Goal: Task Accomplishment & Management: Use online tool/utility

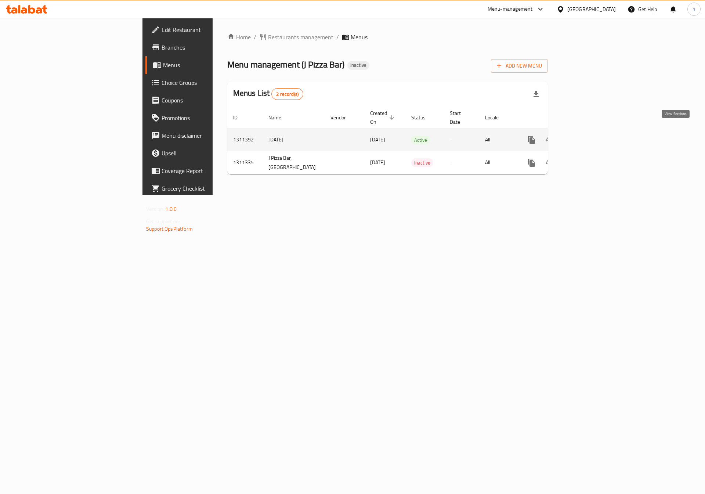
click at [589, 136] on icon "enhanced table" at bounding box center [585, 140] width 9 height 9
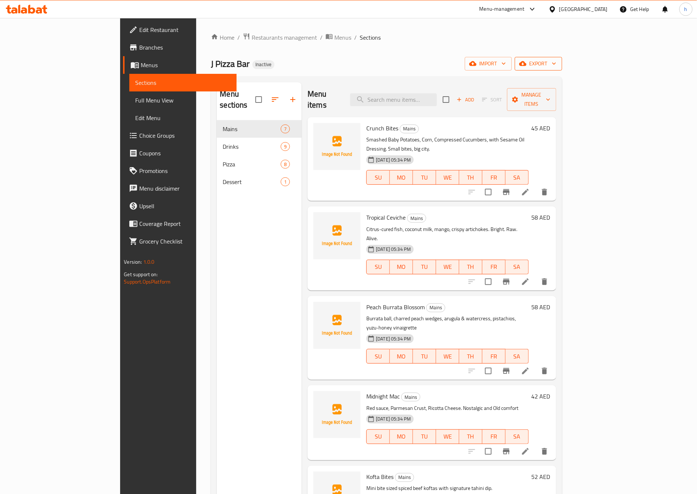
click at [556, 67] on span "export" at bounding box center [539, 63] width 36 height 9
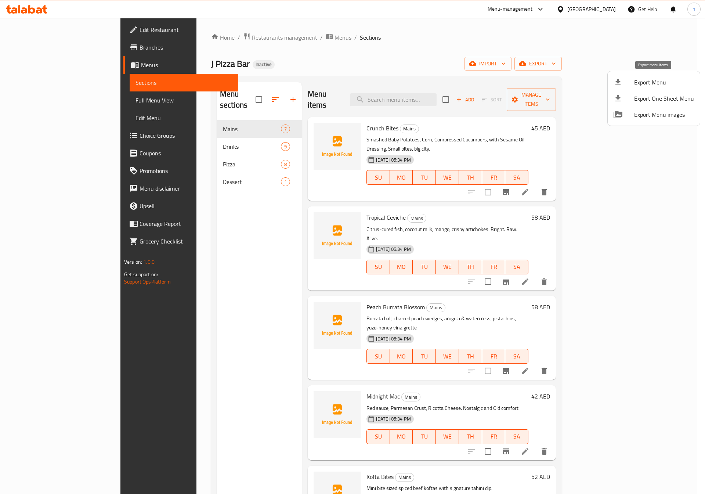
click at [674, 84] on span "Export Menu" at bounding box center [665, 82] width 60 height 9
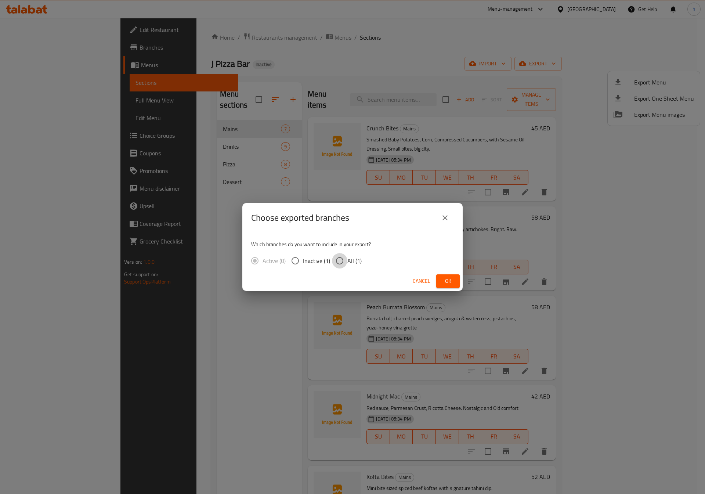
click at [339, 259] on input "All (1)" at bounding box center [339, 260] width 15 height 15
radio input "true"
click at [448, 284] on span "Ok" at bounding box center [448, 281] width 12 height 9
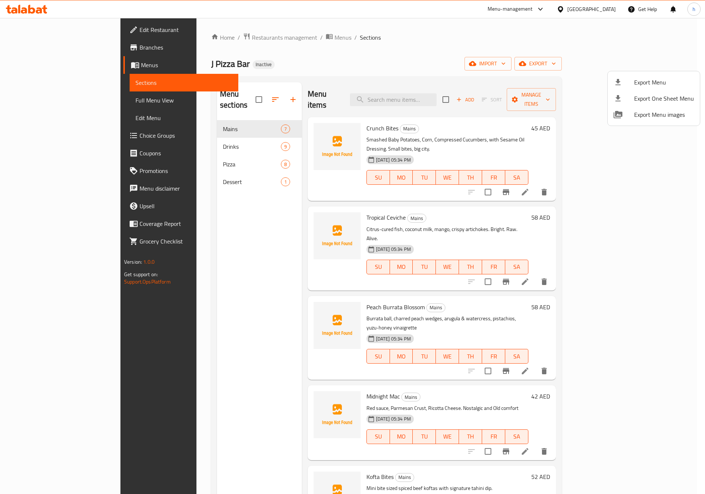
click at [382, 53] on div at bounding box center [352, 247] width 705 height 494
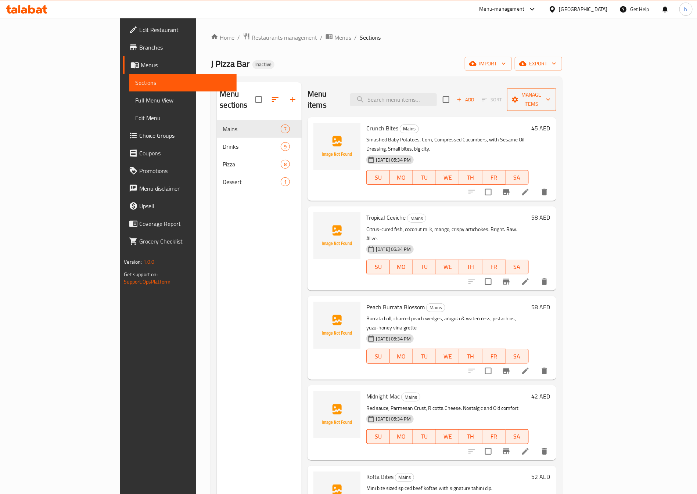
click at [550, 95] on span "Manage items" at bounding box center [531, 99] width 37 height 18
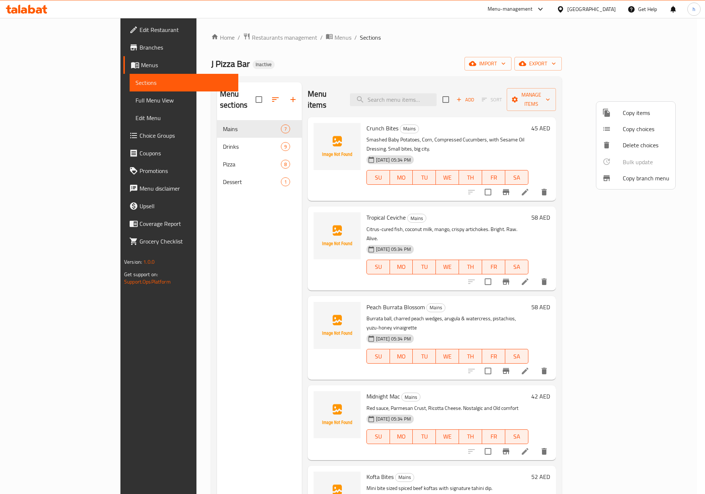
click at [629, 178] on span "Copy branch menu" at bounding box center [646, 178] width 47 height 9
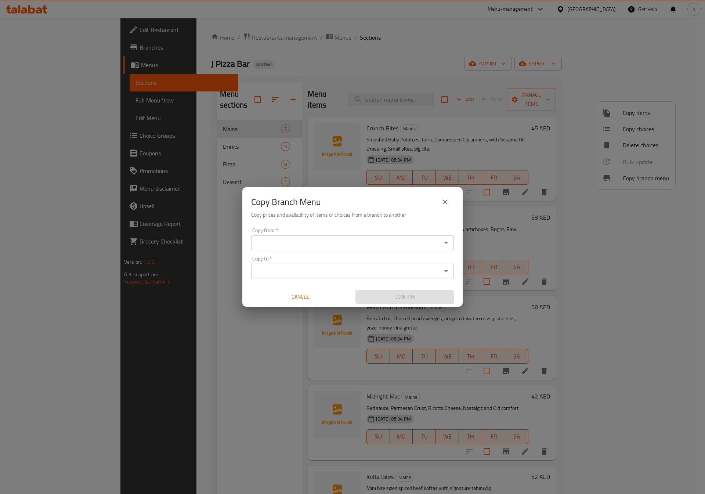
click at [283, 249] on div "Copy from *" at bounding box center [352, 243] width 203 height 15
paste input "763738"
type input "763738"
click at [317, 239] on input "763738" at bounding box center [347, 243] width 186 height 10
paste input "763738"
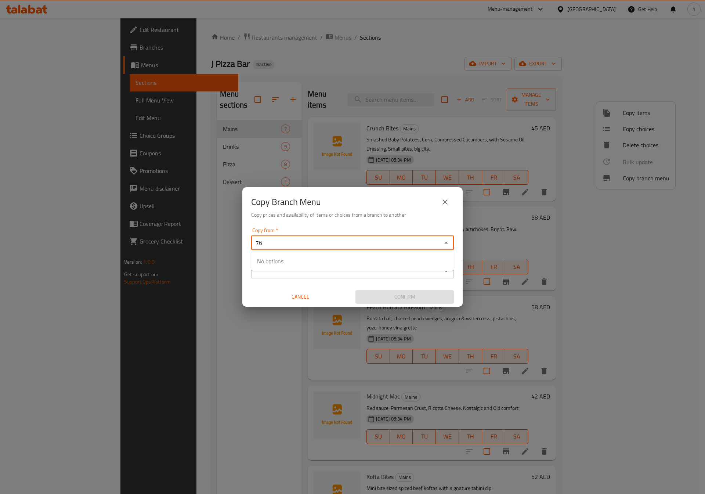
type input "7"
click at [445, 201] on icon "close" at bounding box center [445, 202] width 5 height 5
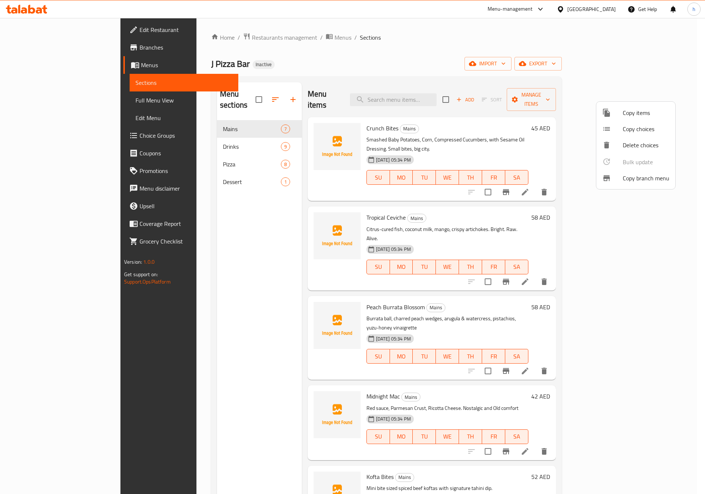
click at [36, 47] on div at bounding box center [352, 247] width 705 height 494
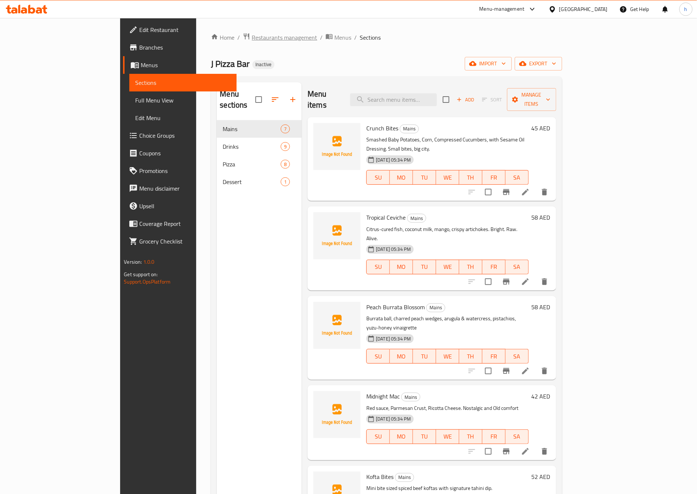
click at [252, 42] on span "Restaurants management" at bounding box center [284, 37] width 65 height 9
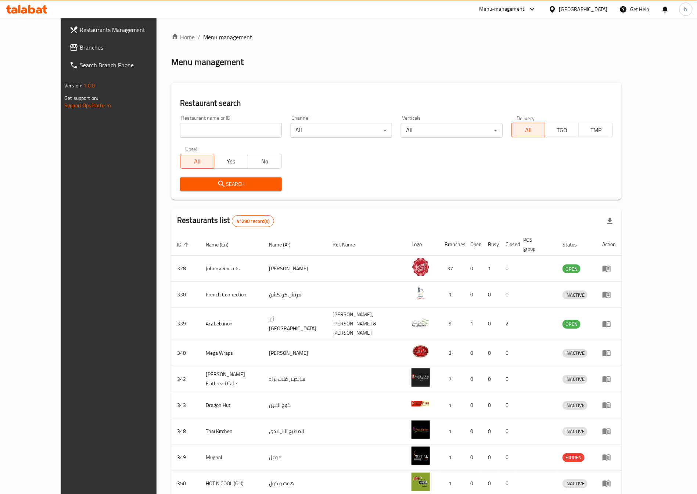
click at [80, 49] on span "Branches" at bounding box center [125, 47] width 91 height 9
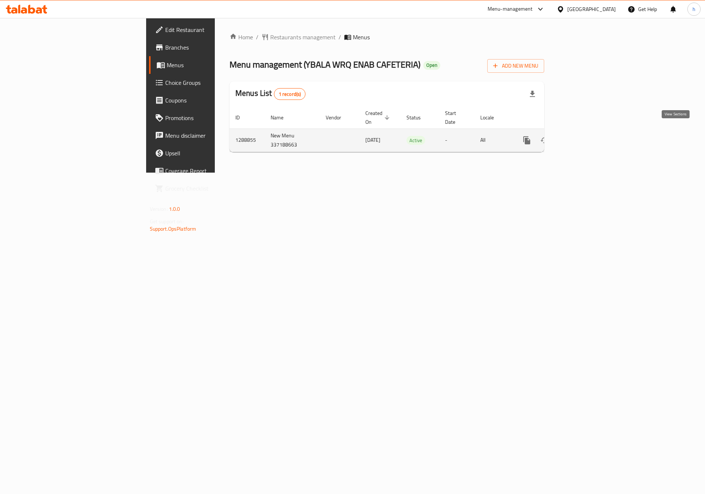
click at [585, 136] on icon "enhanced table" at bounding box center [580, 140] width 9 height 9
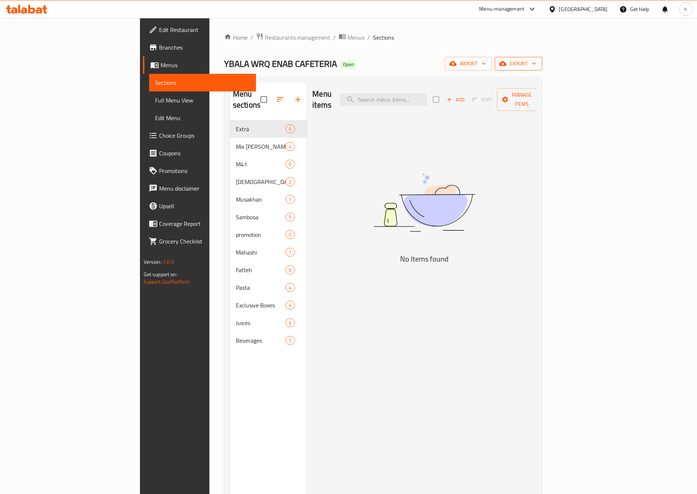
click at [536, 64] on span "export" at bounding box center [519, 63] width 36 height 9
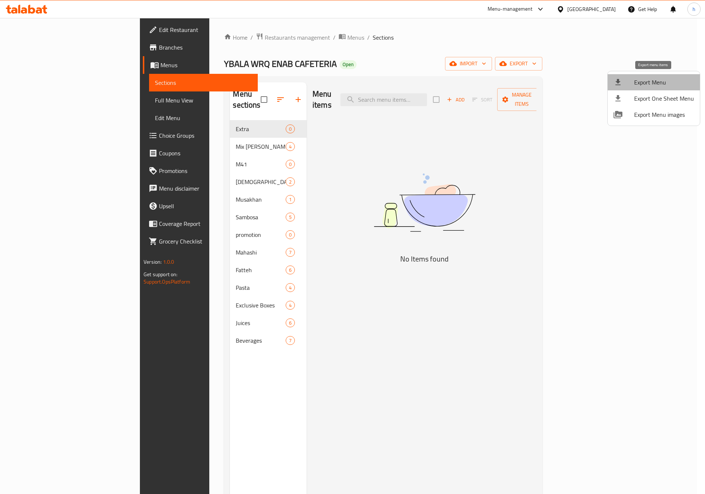
click at [661, 81] on span "Export Menu" at bounding box center [665, 82] width 60 height 9
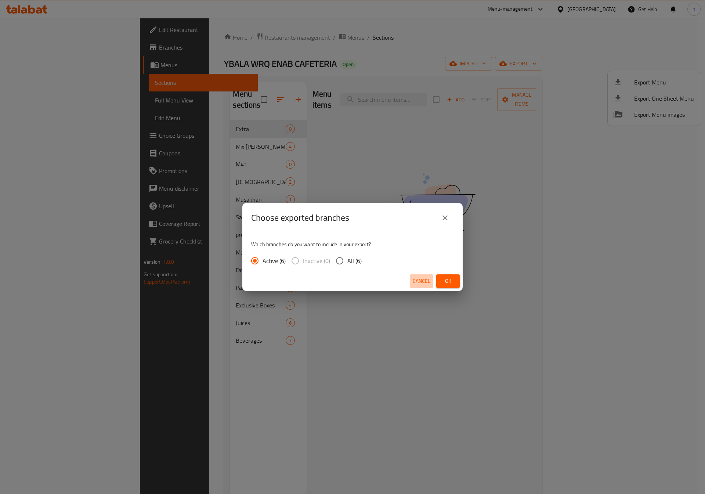
click at [417, 280] on span "Cancel" at bounding box center [422, 281] width 18 height 9
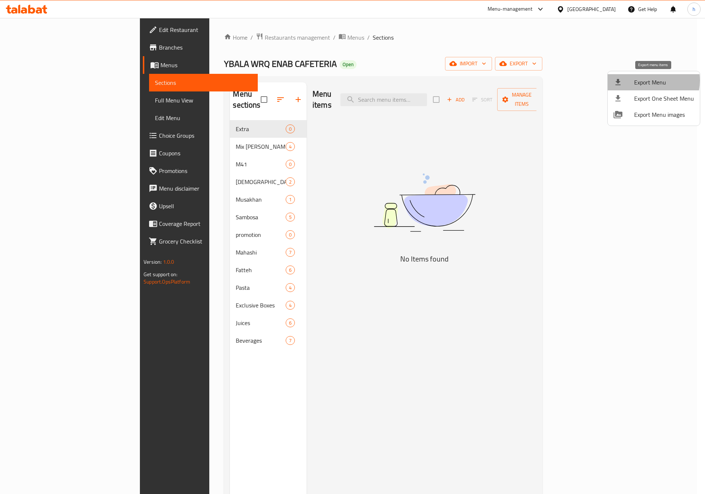
click at [644, 80] on span "Export Menu" at bounding box center [665, 82] width 60 height 9
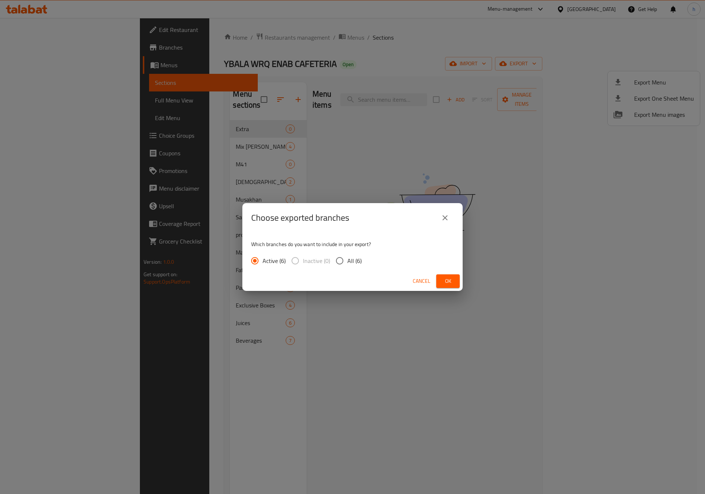
click at [443, 219] on icon "close" at bounding box center [445, 217] width 9 height 9
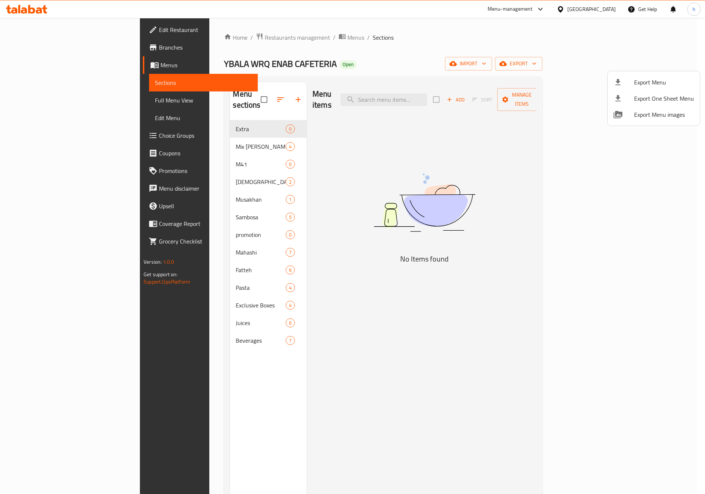
click at [36, 46] on div at bounding box center [352, 247] width 705 height 494
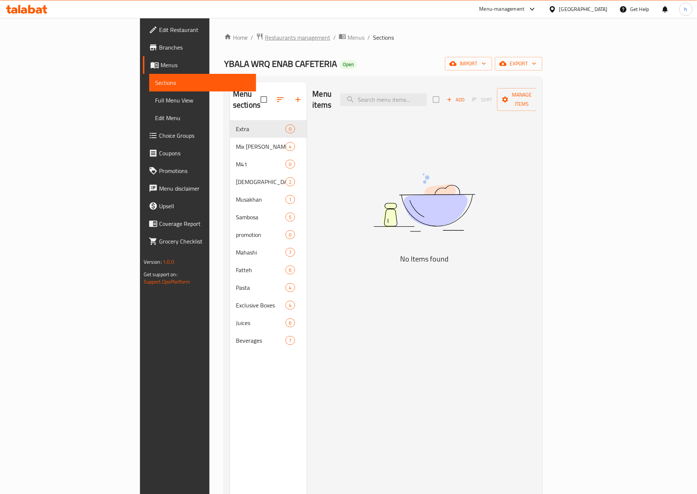
click at [265, 33] on span "Restaurants management" at bounding box center [297, 37] width 65 height 9
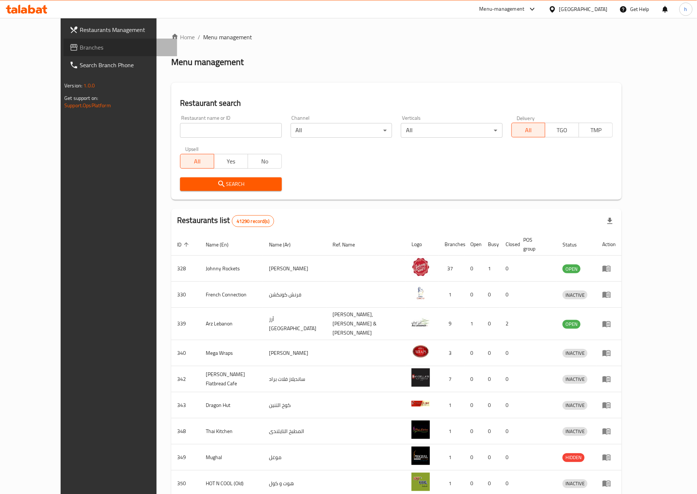
click at [80, 51] on span "Branches" at bounding box center [125, 47] width 91 height 9
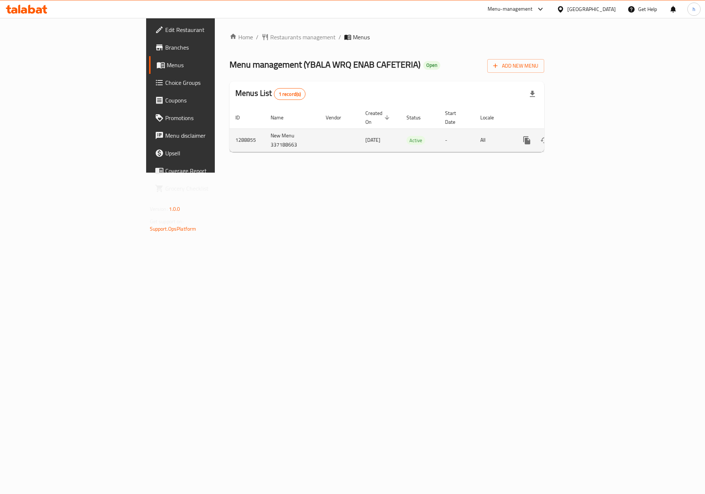
click at [585, 136] on icon "enhanced table" at bounding box center [580, 140] width 9 height 9
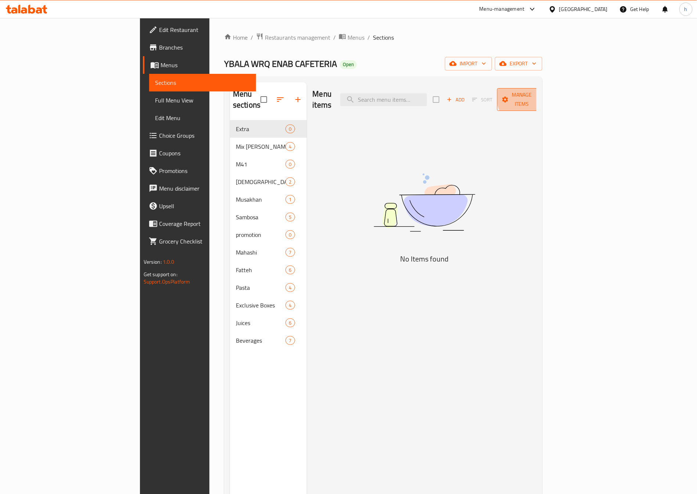
click at [540, 96] on span "Manage items" at bounding box center [521, 99] width 37 height 18
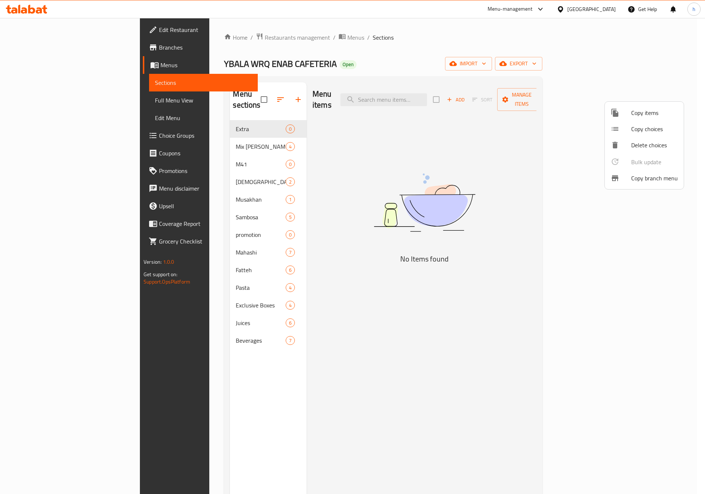
click at [635, 174] on span "Copy branch menu" at bounding box center [655, 178] width 47 height 9
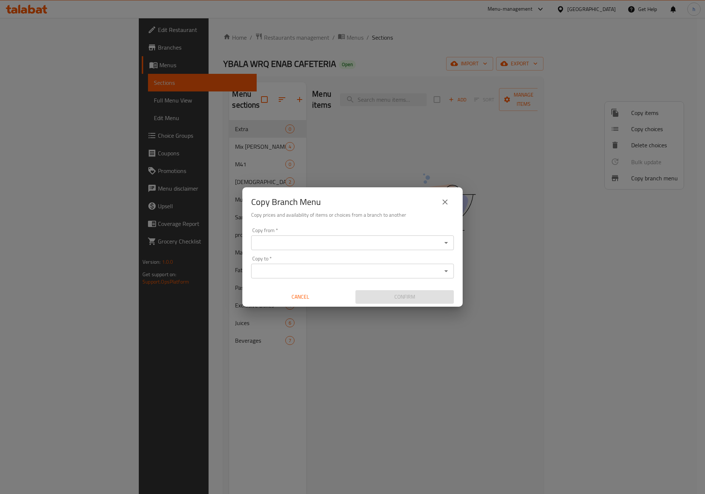
click at [359, 241] on input "Copy from   *" at bounding box center [347, 243] width 186 height 10
click at [319, 238] on input "Copy from   *" at bounding box center [347, 243] width 186 height 10
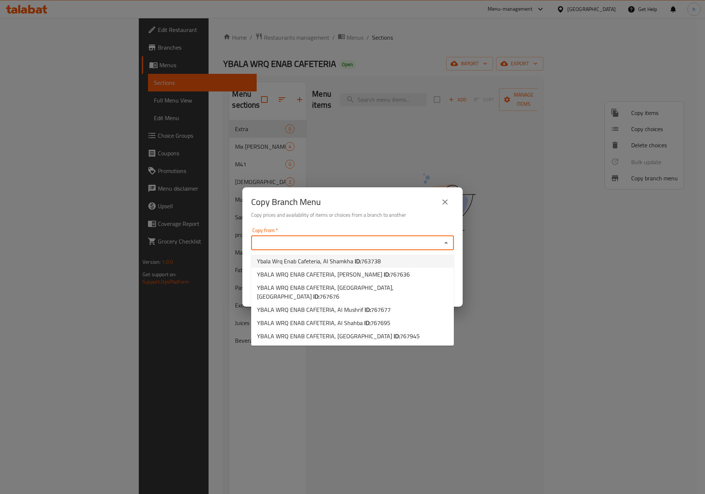
click at [371, 260] on span "763738" at bounding box center [371, 261] width 20 height 11
type input "Ybala Wrq Enab Cafeteria, Al Shamkha"
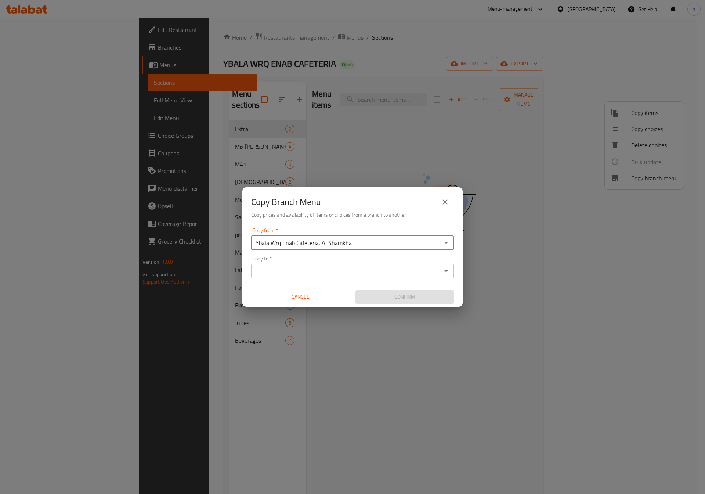
click at [335, 272] on input "Copy to   *" at bounding box center [347, 271] width 186 height 10
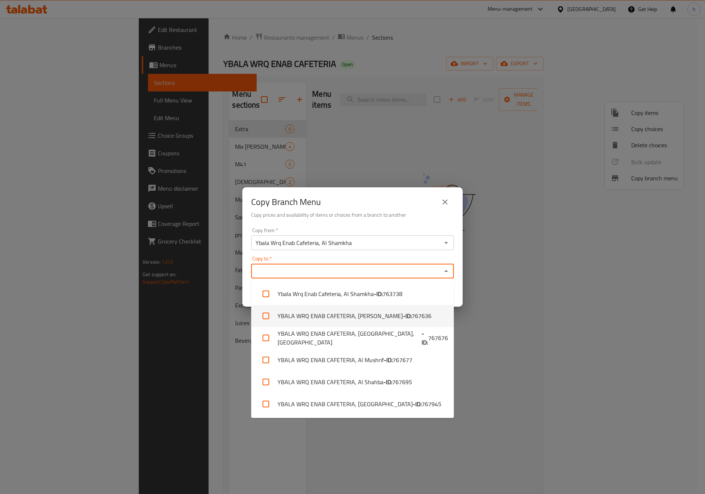
click at [412, 315] on span "767636" at bounding box center [422, 316] width 20 height 9
checkbox input "true"
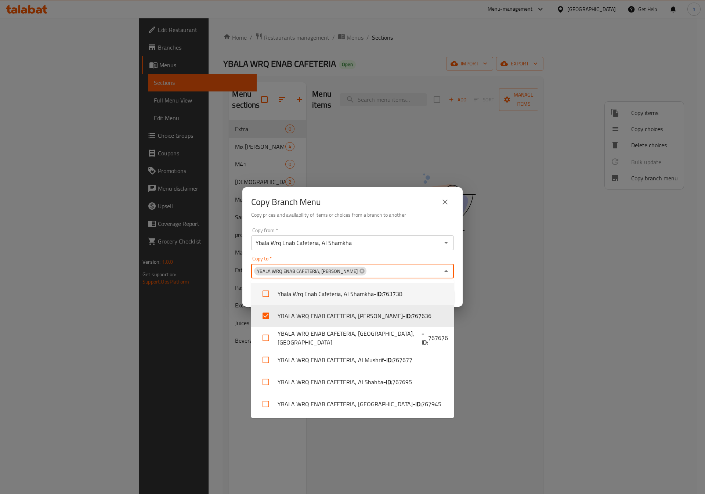
click at [489, 280] on div "Copy Branch Menu Copy prices and availability of items or choices from a branch…" at bounding box center [352, 247] width 705 height 494
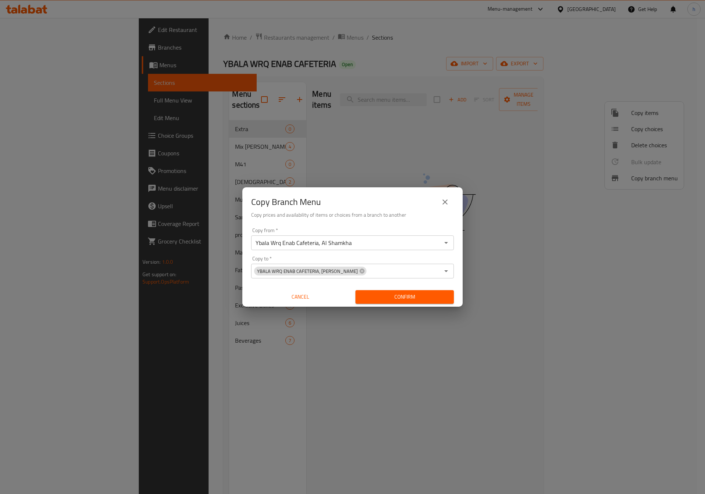
click at [428, 295] on span "Confirm" at bounding box center [405, 296] width 87 height 9
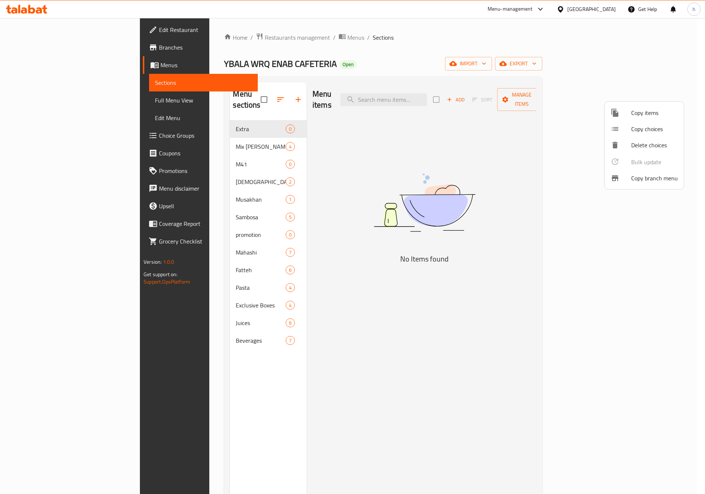
click at [648, 62] on div at bounding box center [352, 247] width 705 height 494
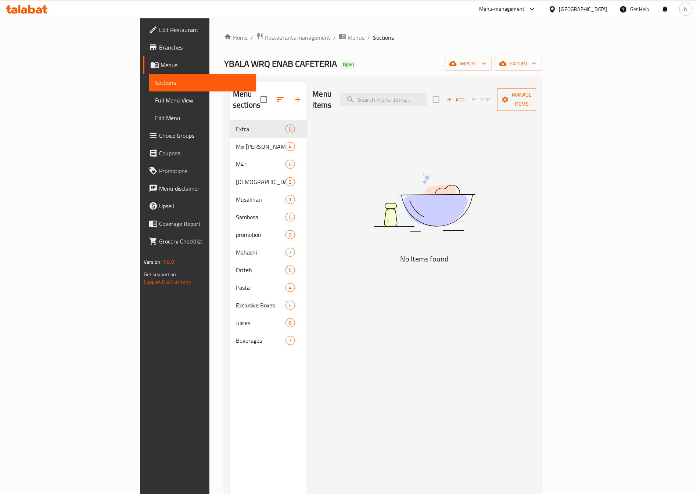
click at [540, 90] on span "Manage items" at bounding box center [521, 99] width 37 height 18
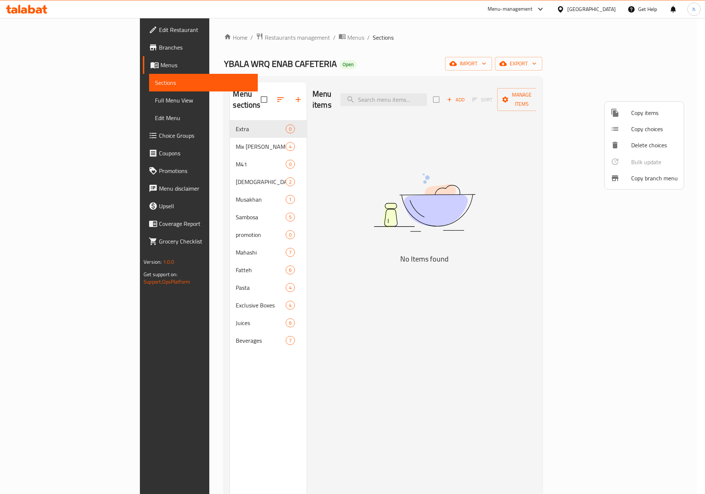
scroll to position [103, 0]
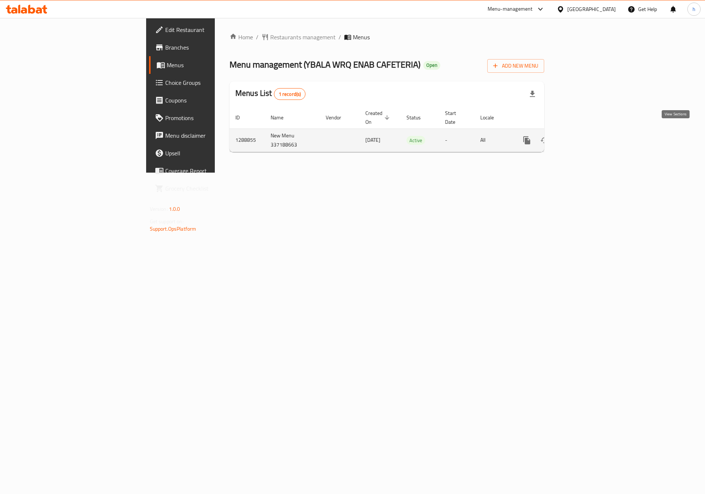
click at [585, 136] on icon "enhanced table" at bounding box center [580, 140] width 9 height 9
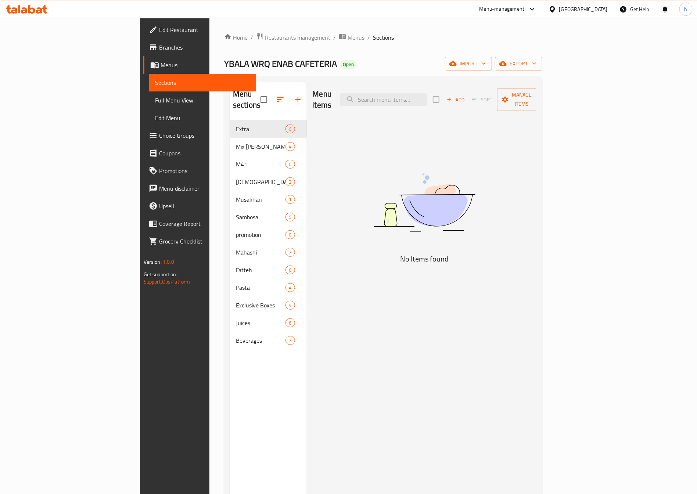
click at [159, 44] on span "Branches" at bounding box center [204, 47] width 91 height 9
